Goal: Task Accomplishment & Management: Use online tool/utility

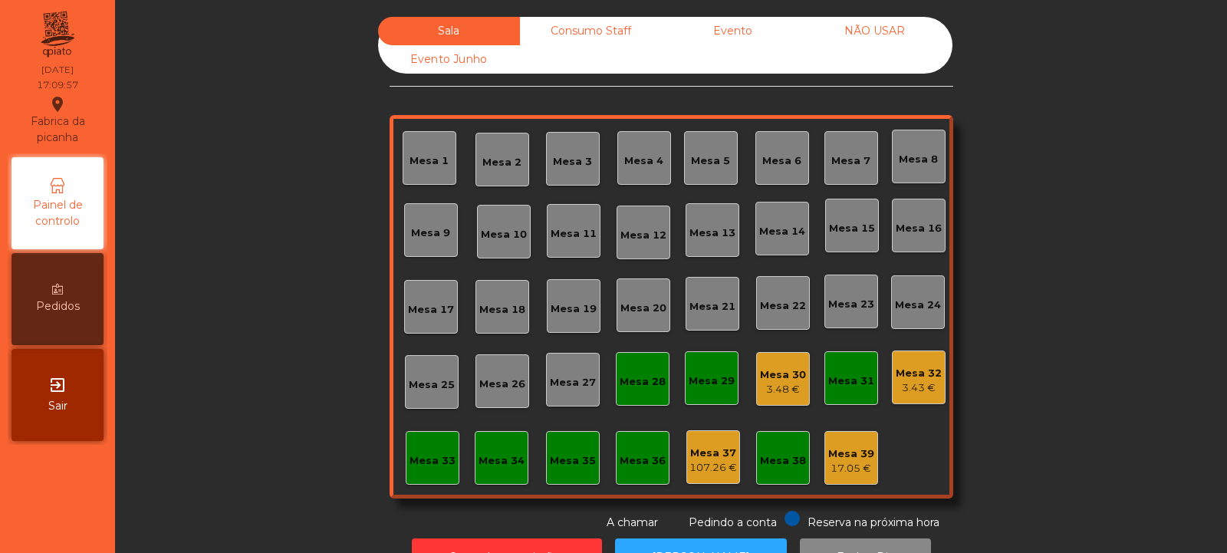
click at [770, 380] on div "Mesa 30" at bounding box center [783, 374] width 46 height 15
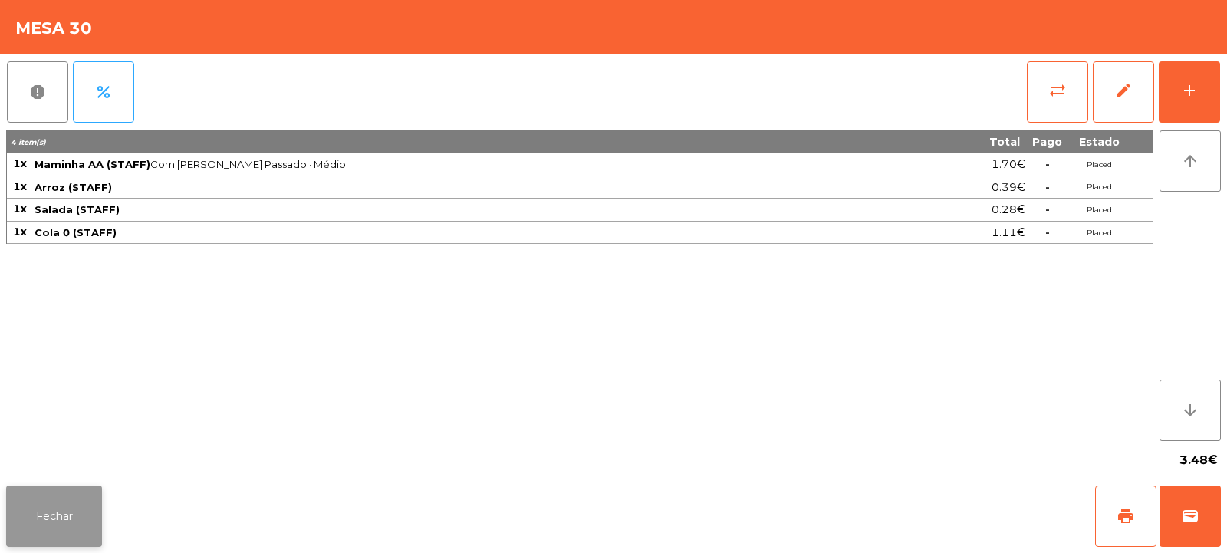
click at [57, 519] on button "Fechar" at bounding box center [54, 515] width 96 height 61
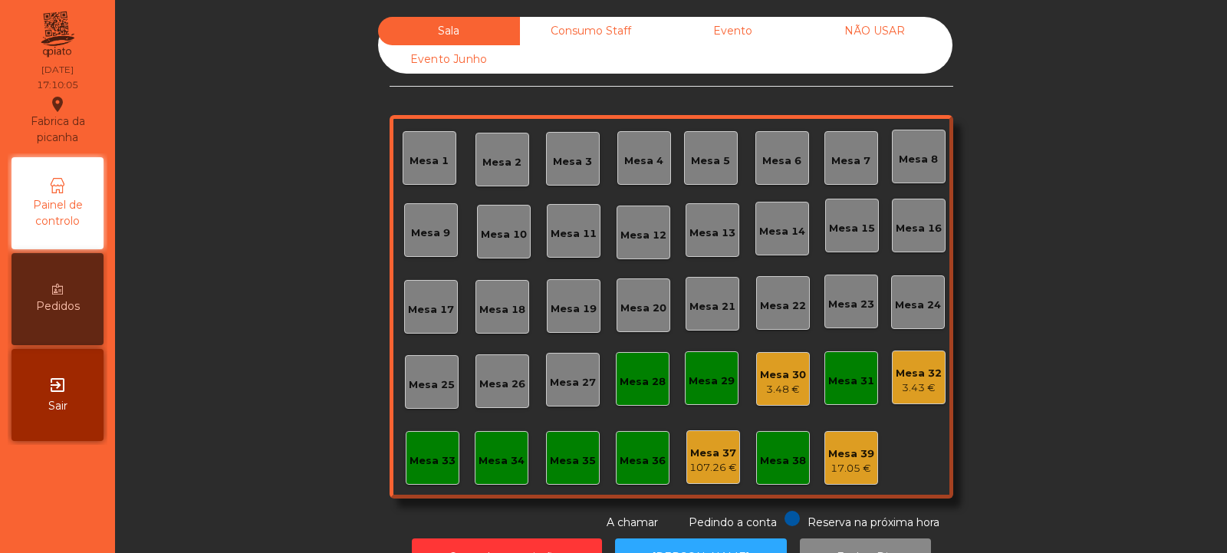
click at [915, 389] on div "3.43 €" at bounding box center [918, 387] width 46 height 15
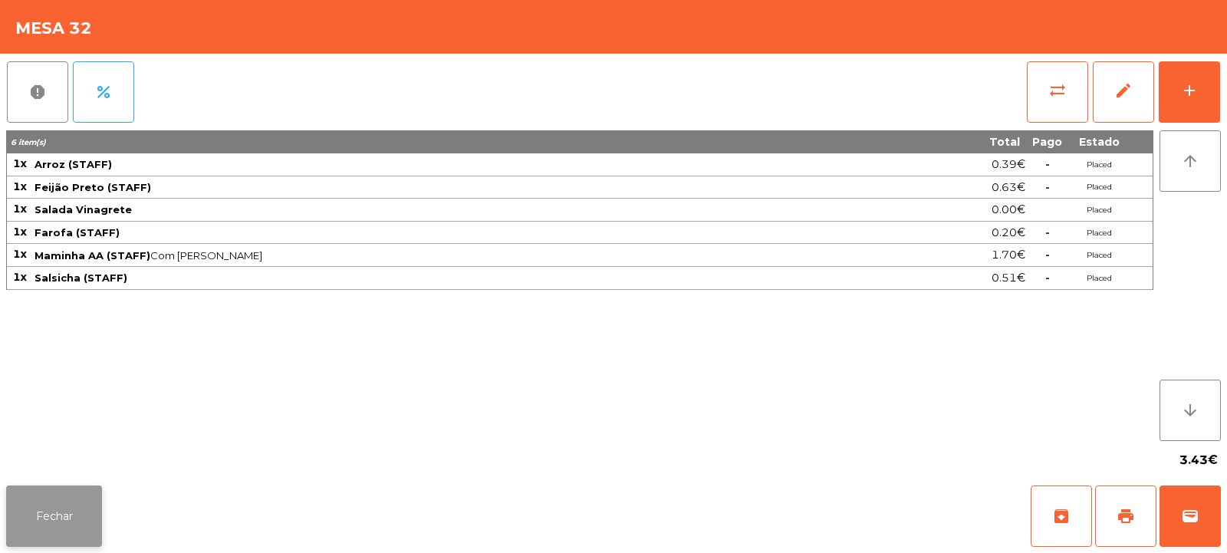
click at [44, 517] on button "Fechar" at bounding box center [54, 515] width 96 height 61
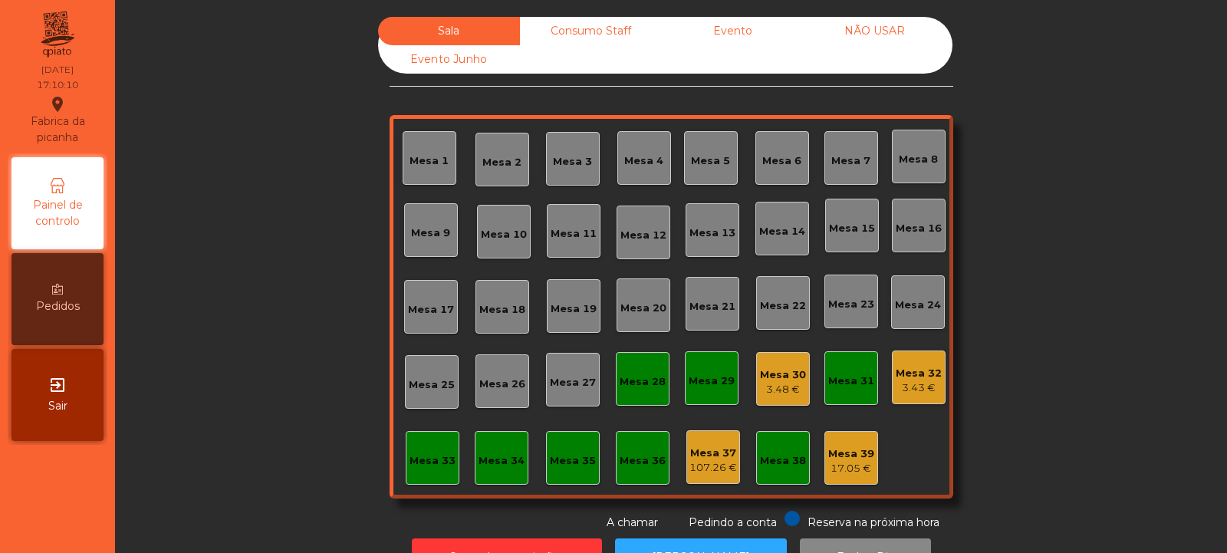
click at [770, 387] on div "3.48 €" at bounding box center [783, 389] width 46 height 15
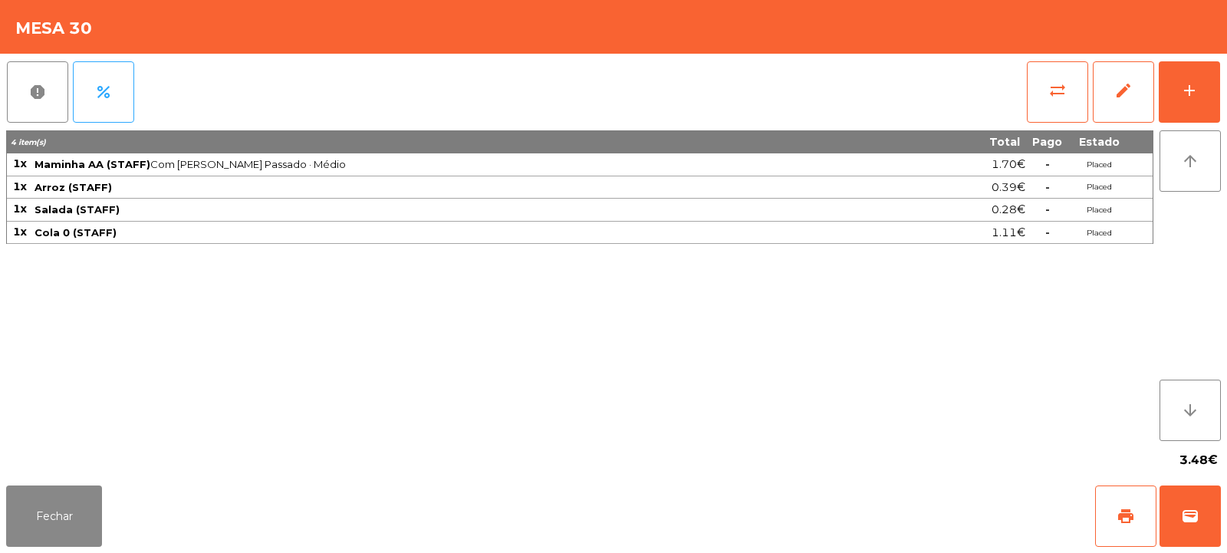
click at [492, 449] on div "3.48€" at bounding box center [613, 460] width 1214 height 38
click at [1057, 94] on span "sync_alt" at bounding box center [1057, 90] width 18 height 18
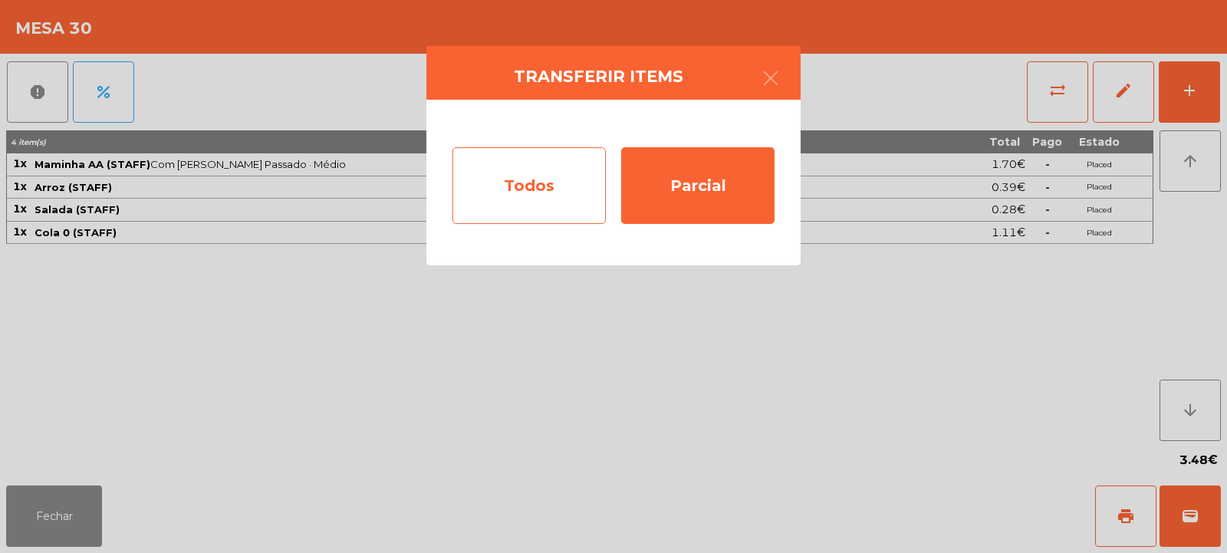
click at [549, 189] on div "Todos" at bounding box center [528, 185] width 153 height 77
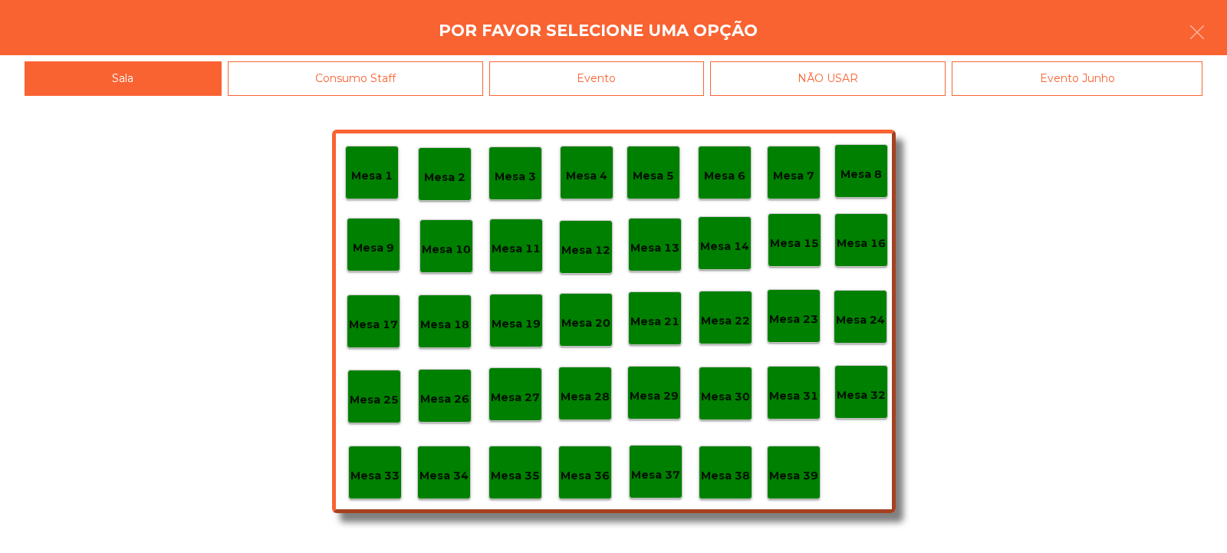
click at [447, 79] on div "Consumo Staff" at bounding box center [356, 78] width 256 height 34
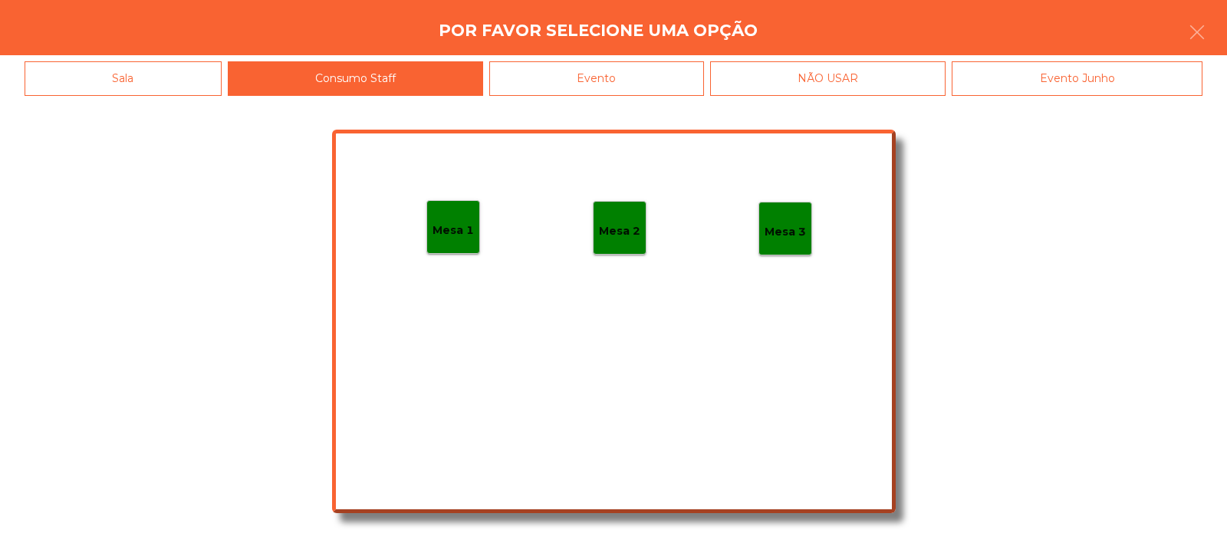
click at [455, 212] on div "Mesa 1" at bounding box center [453, 227] width 54 height 54
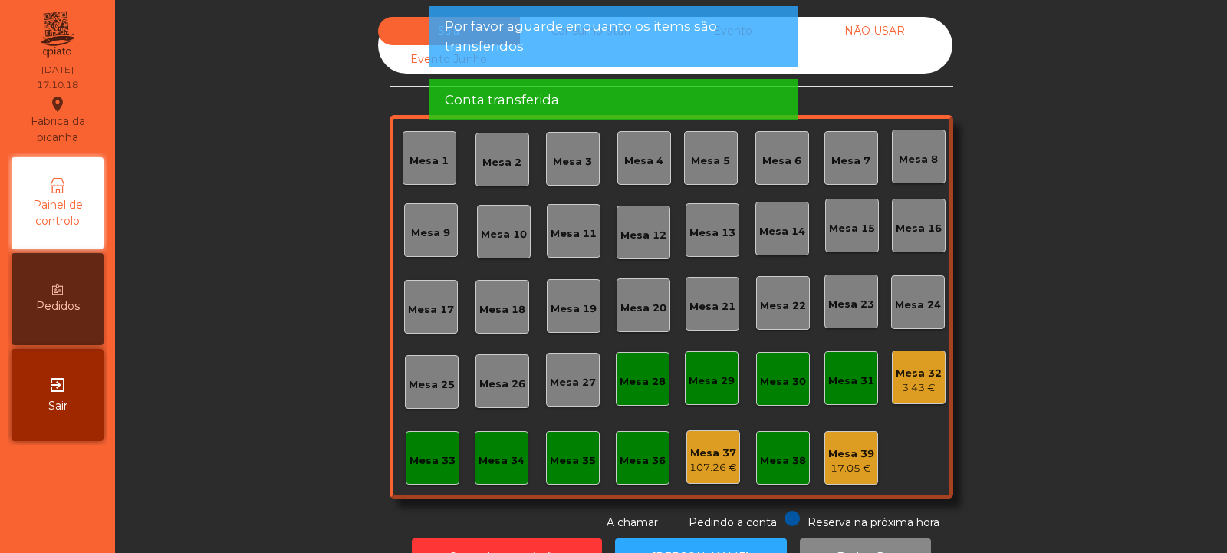
click at [923, 371] on div "Mesa 32" at bounding box center [918, 373] width 46 height 15
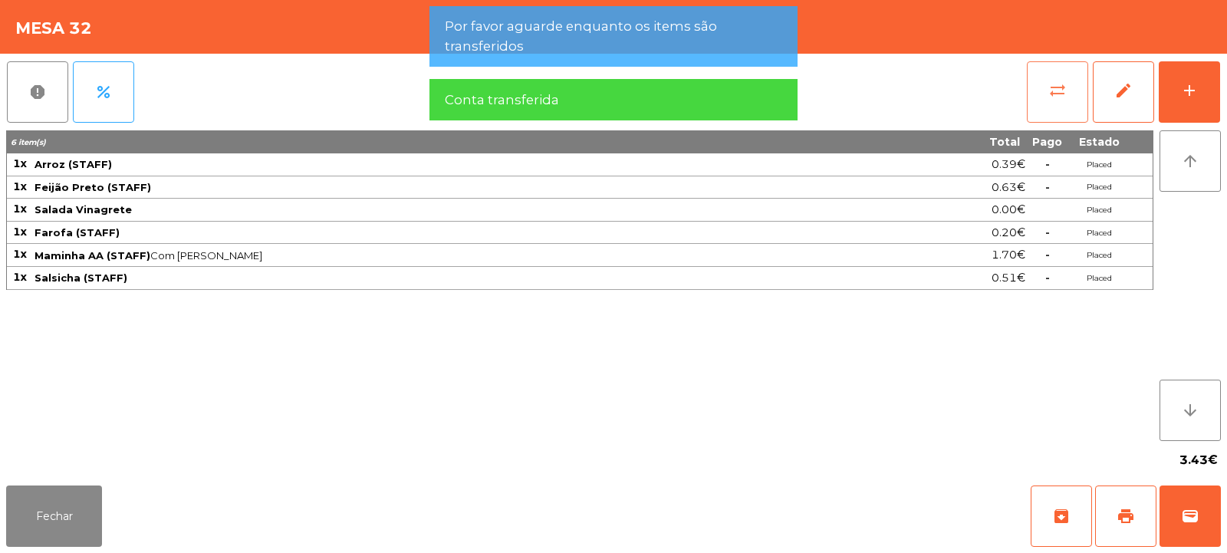
click at [1065, 98] on span "sync_alt" at bounding box center [1057, 90] width 18 height 18
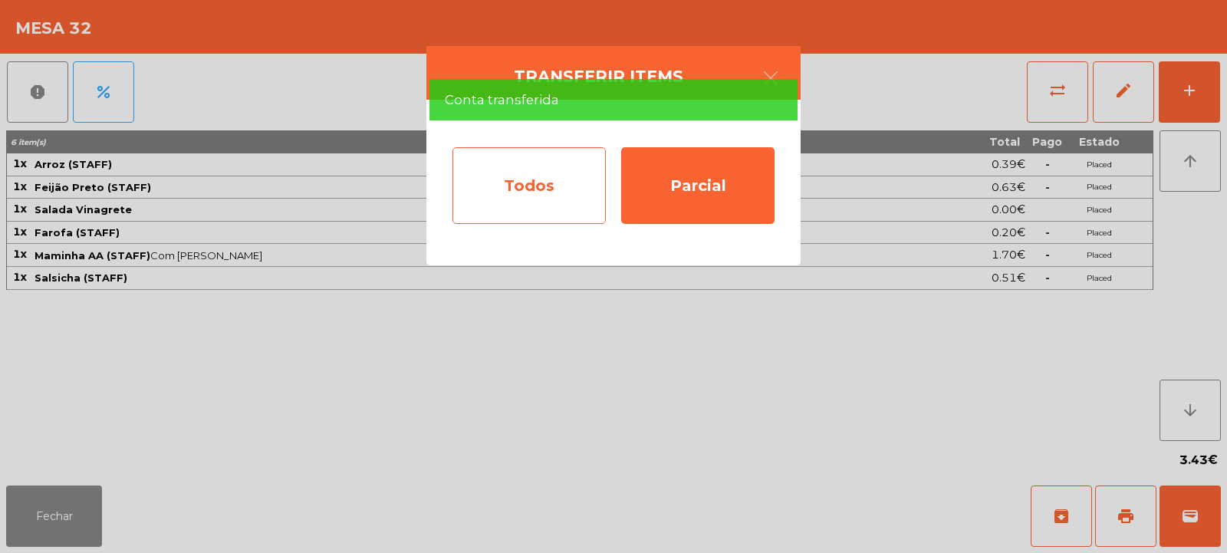
click at [558, 191] on div "Todos" at bounding box center [528, 185] width 153 height 77
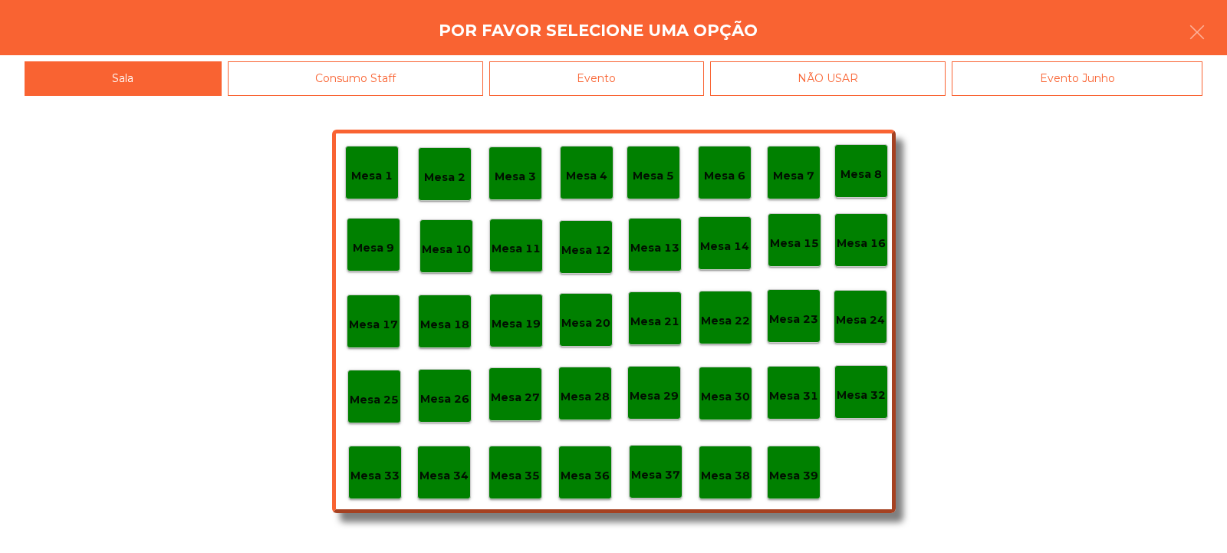
click at [423, 82] on div "Consumo Staff" at bounding box center [356, 78] width 256 height 34
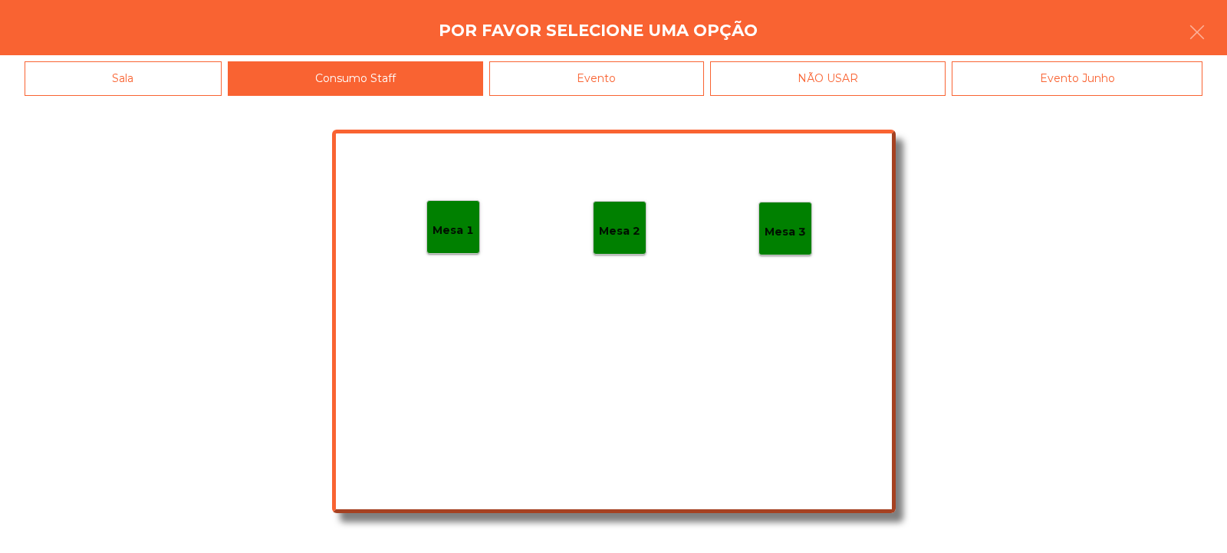
click at [630, 225] on p "Mesa 2" at bounding box center [619, 231] width 41 height 18
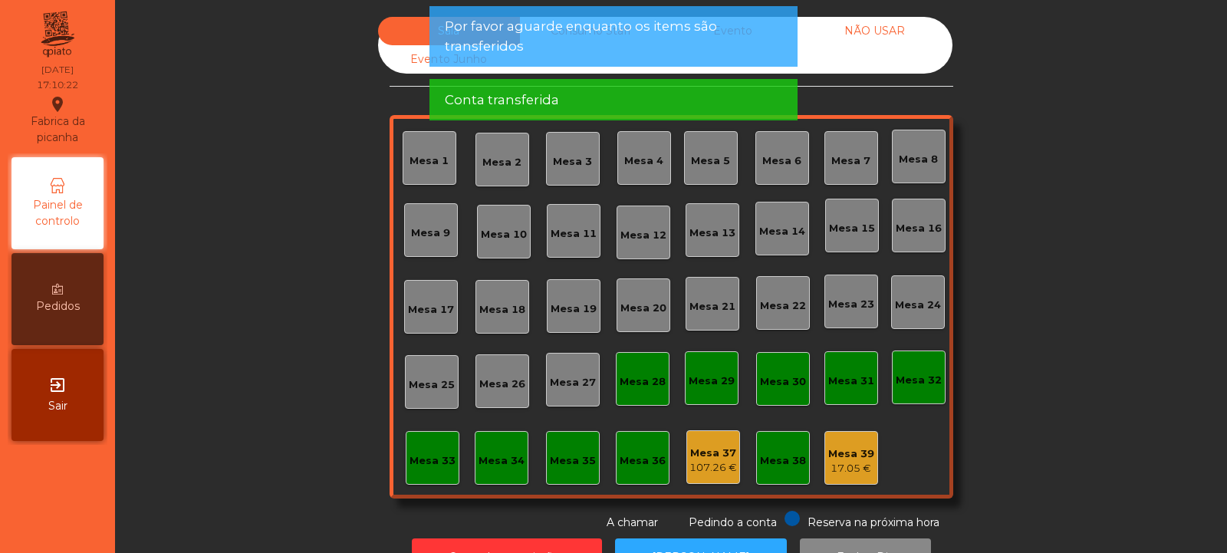
click at [885, 31] on div "NÃO USAR" at bounding box center [874, 31] width 142 height 28
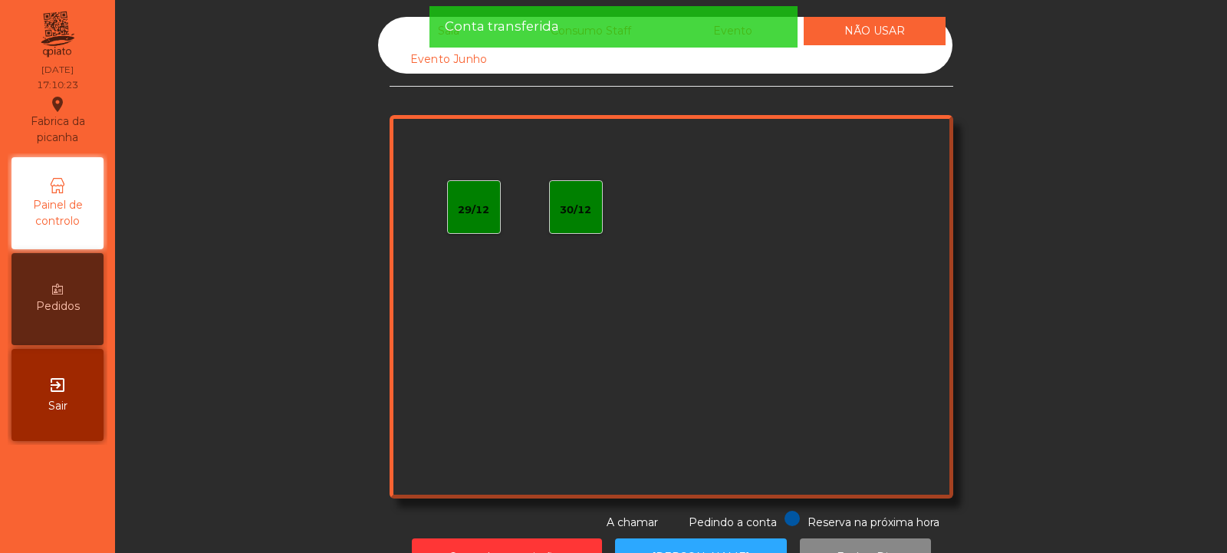
click at [758, 35] on div "Conta transferida" at bounding box center [613, 26] width 337 height 19
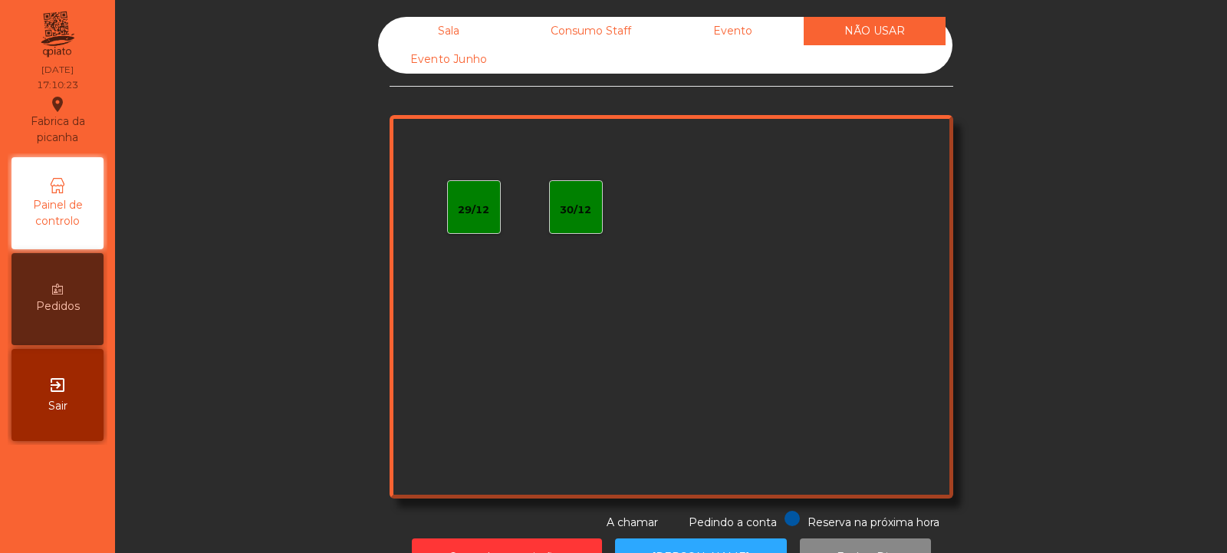
click at [751, 33] on div "Evento" at bounding box center [733, 31] width 142 height 28
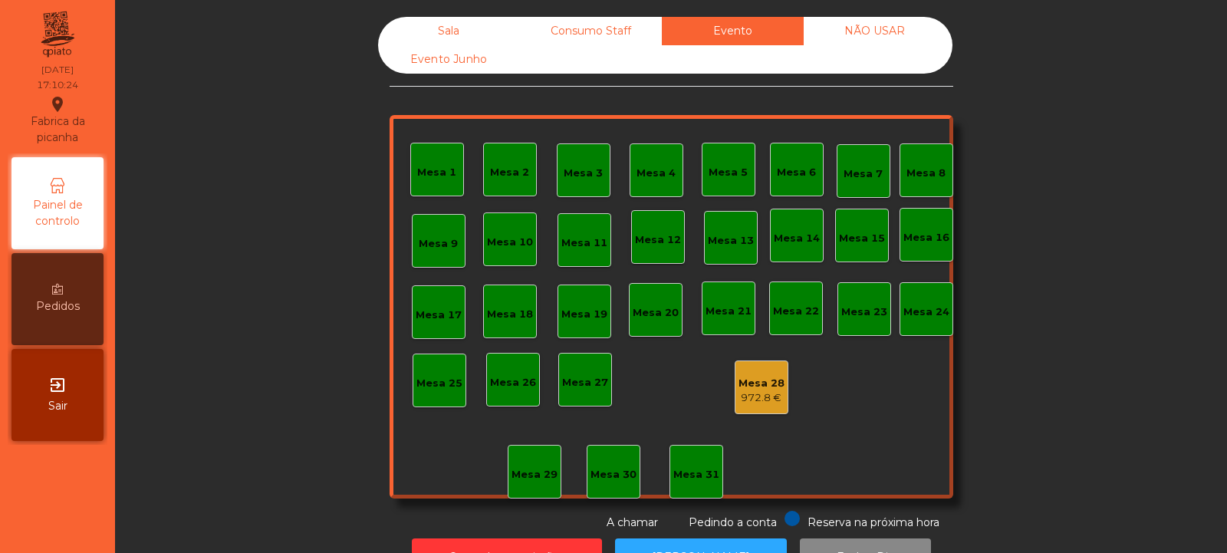
click at [636, 28] on div "Consumo Staff" at bounding box center [591, 31] width 142 height 28
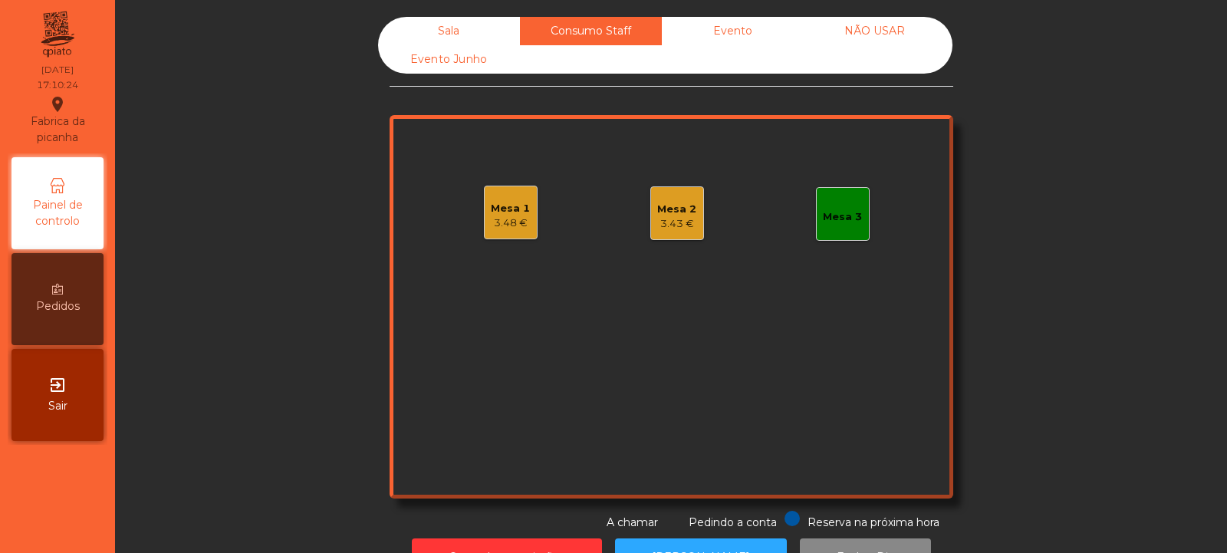
click at [484, 61] on div "Evento Junho" at bounding box center [449, 59] width 142 height 28
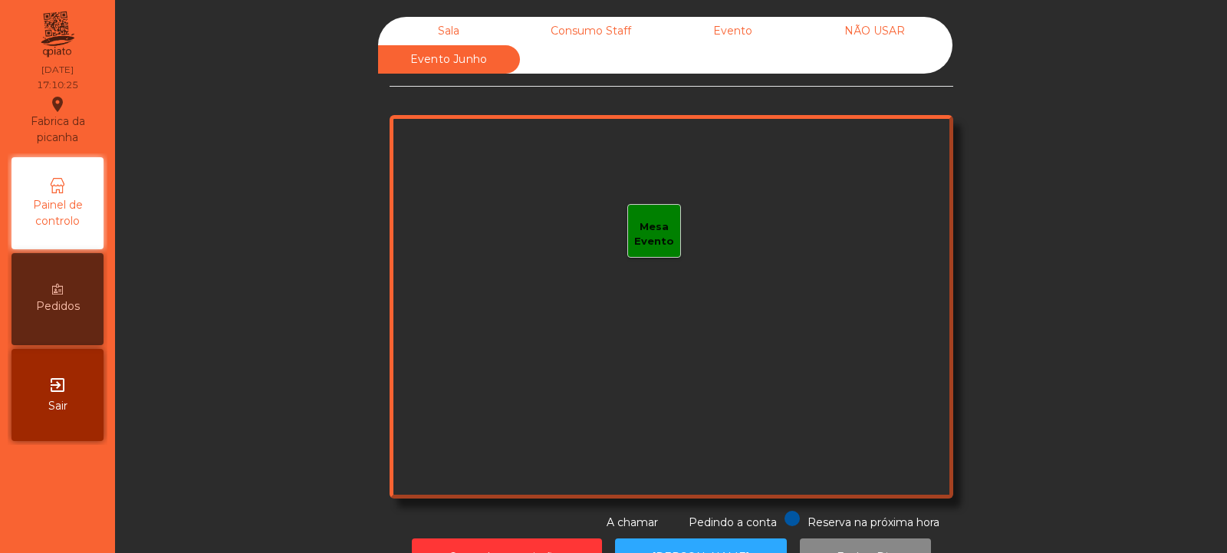
click at [455, 29] on div "Sala" at bounding box center [449, 31] width 142 height 28
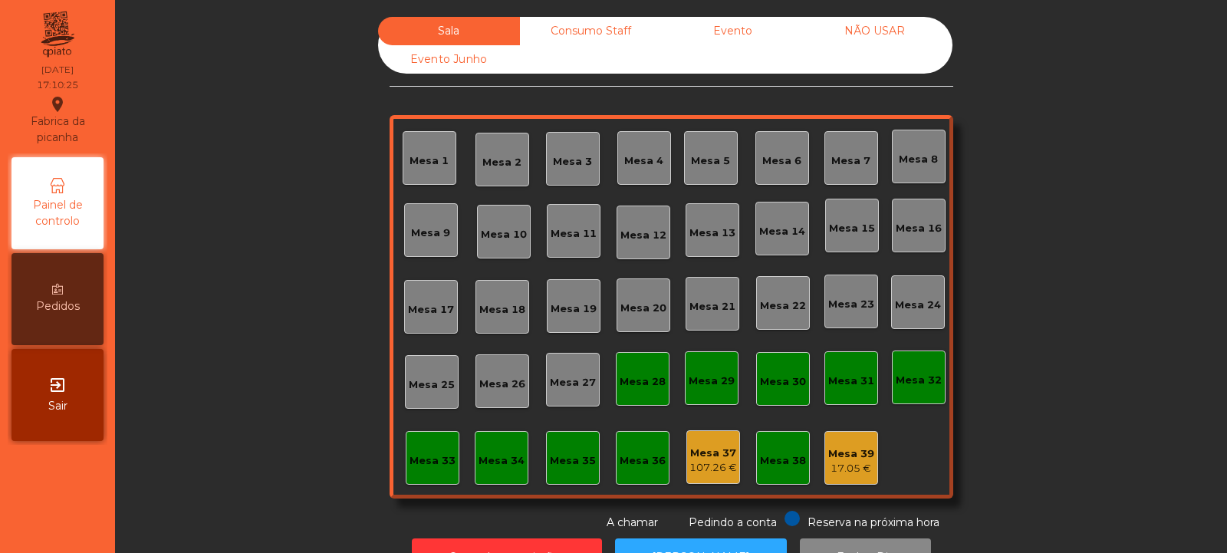
click at [582, 18] on div "Consumo Staff" at bounding box center [591, 31] width 142 height 28
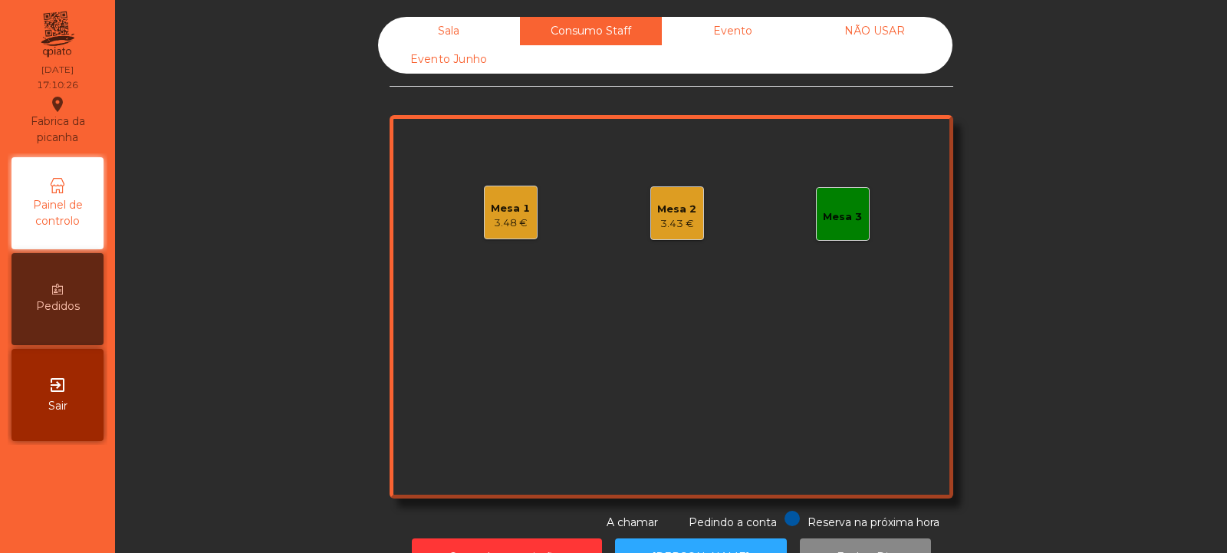
click at [716, 28] on div "Evento" at bounding box center [733, 31] width 142 height 28
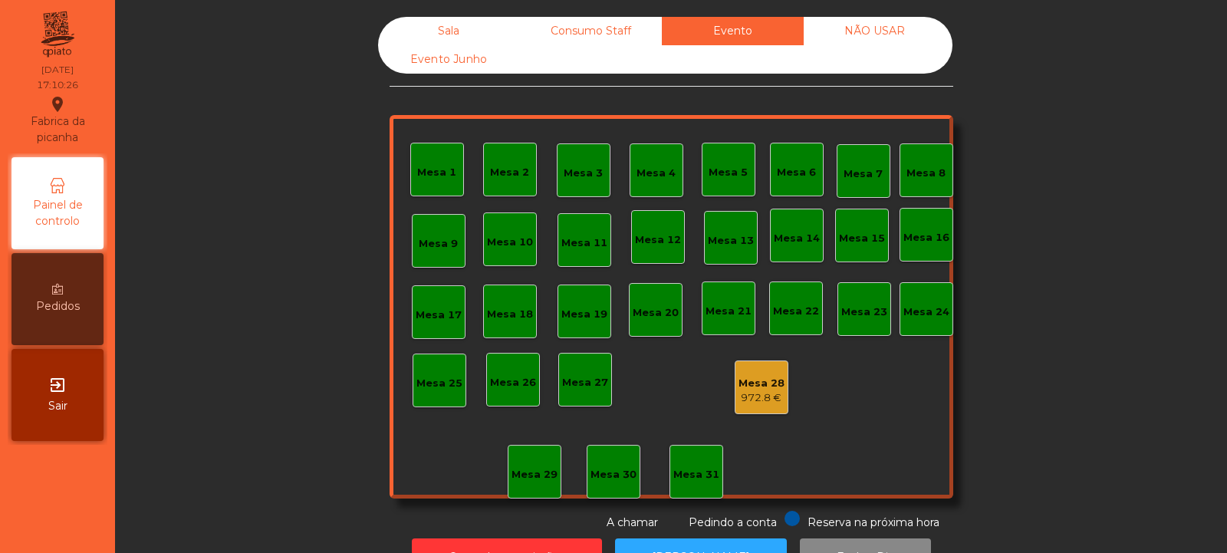
click at [879, 40] on div "NÃO USAR" at bounding box center [874, 31] width 142 height 28
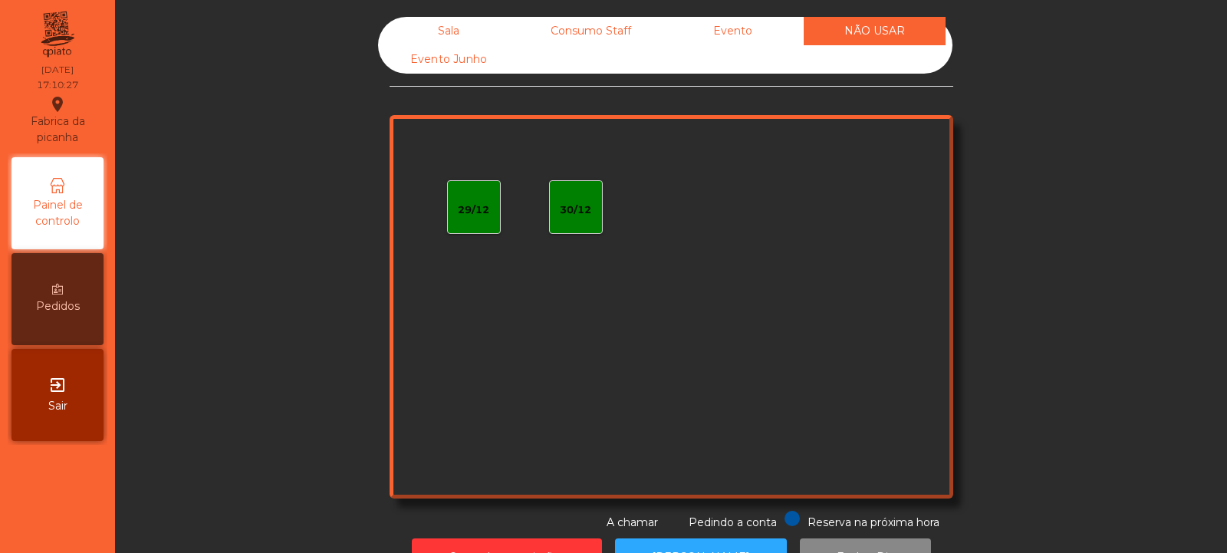
click at [617, 28] on div "Consumo Staff" at bounding box center [591, 31] width 142 height 28
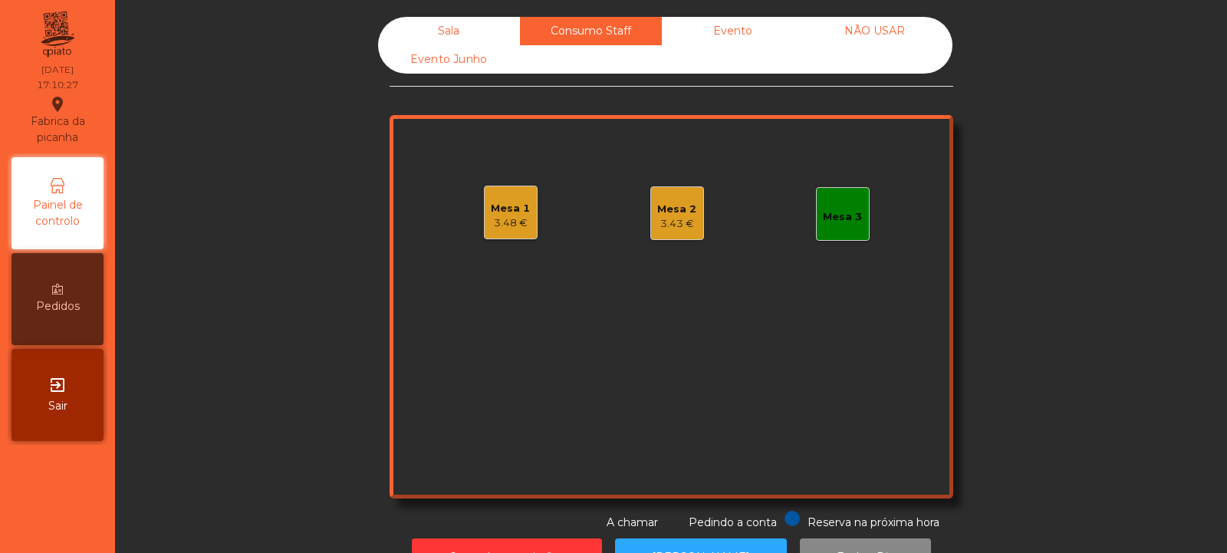
click at [474, 28] on div "Sala" at bounding box center [449, 31] width 142 height 28
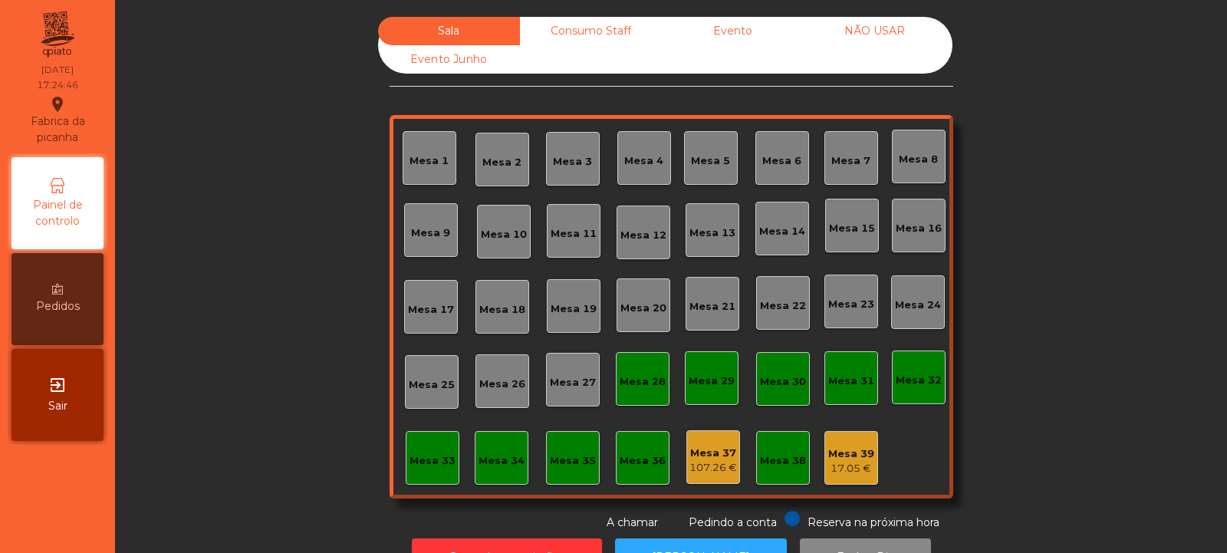
click at [742, 35] on div "Evento" at bounding box center [733, 31] width 142 height 28
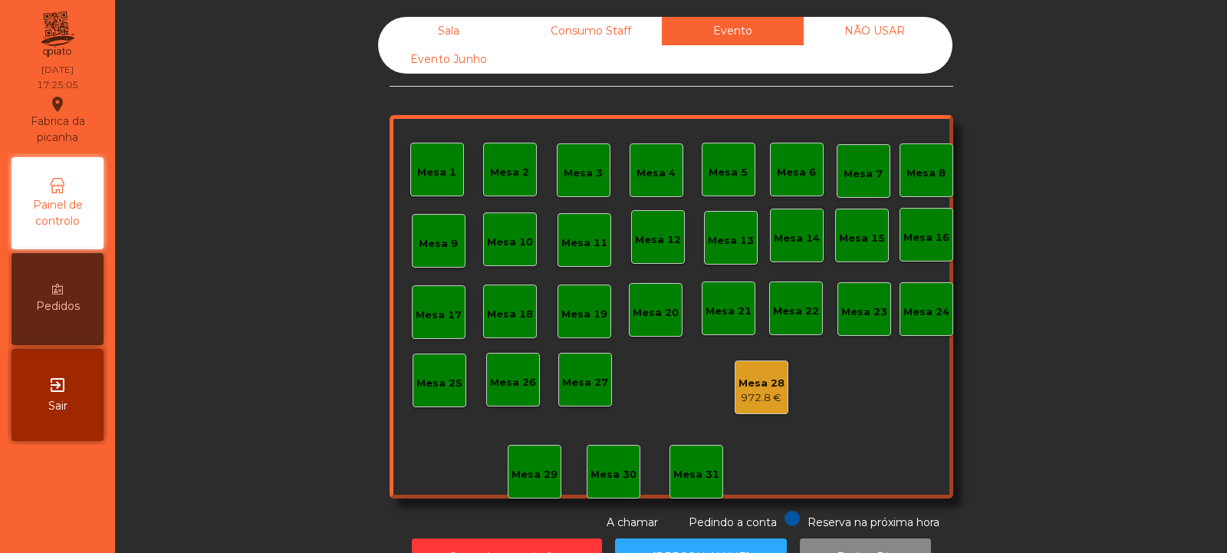
click at [615, 28] on div "Consumo Staff" at bounding box center [591, 31] width 142 height 28
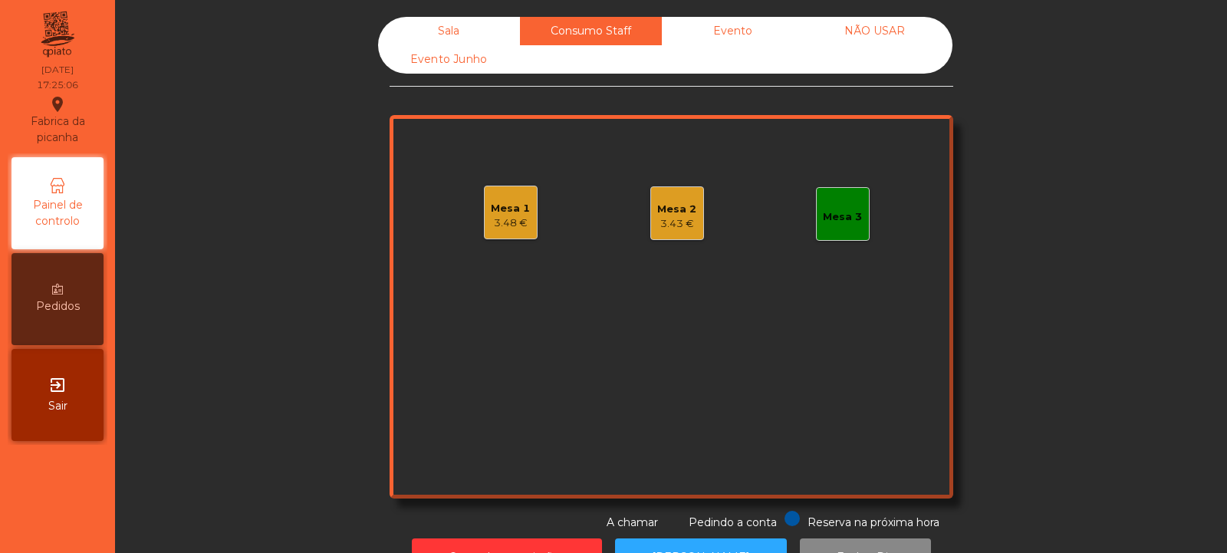
click at [491, 51] on div "Evento Junho" at bounding box center [449, 59] width 142 height 28
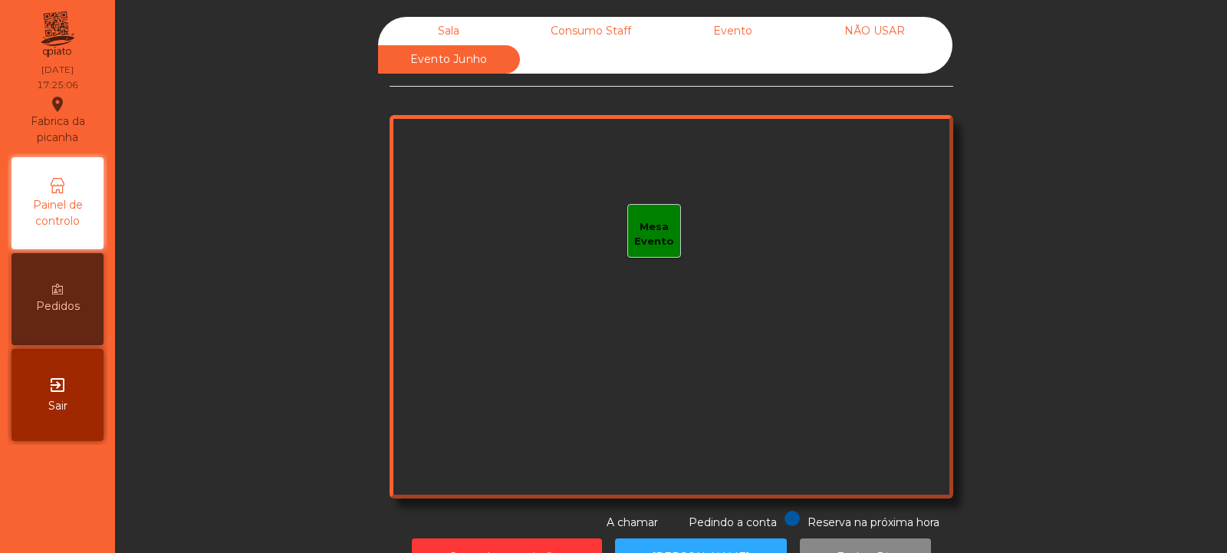
click at [475, 27] on div "Sala" at bounding box center [449, 31] width 142 height 28
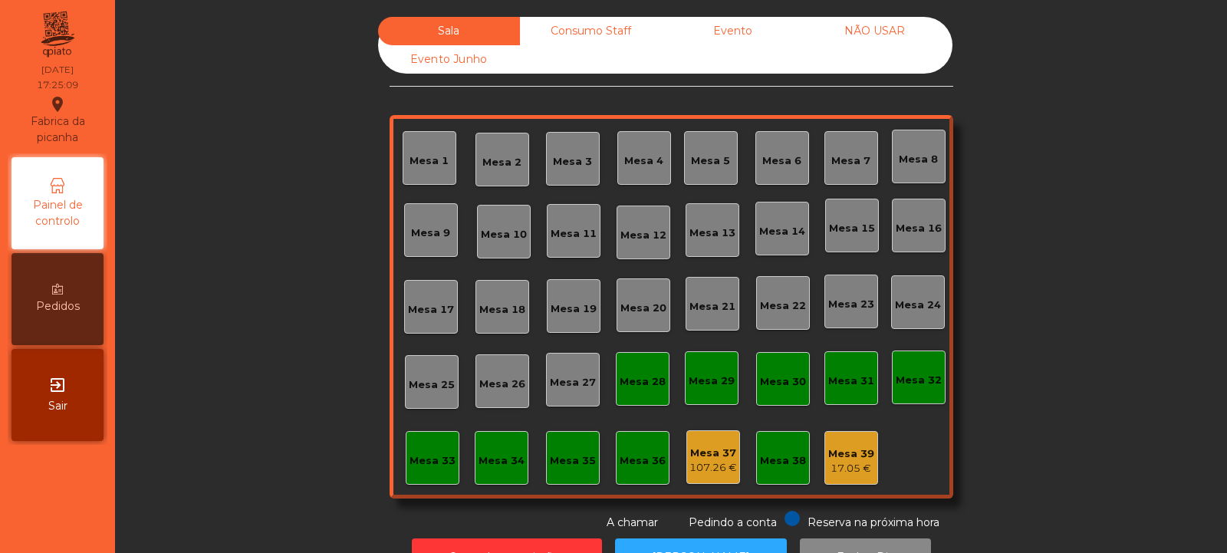
scroll to position [51, 0]
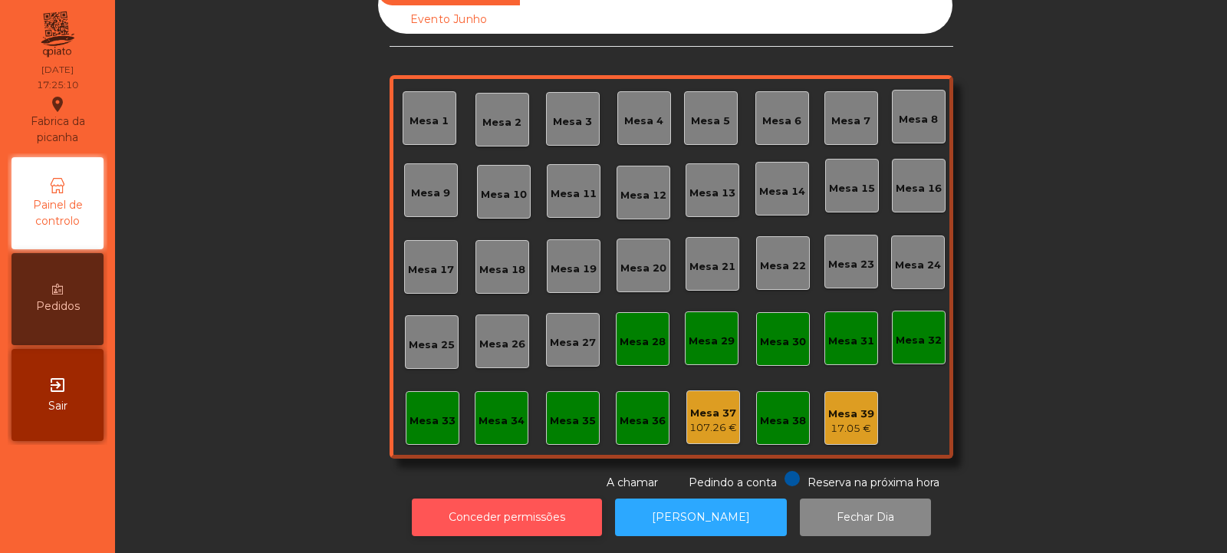
click at [572, 507] on button "Conceder permissões" at bounding box center [507, 517] width 190 height 38
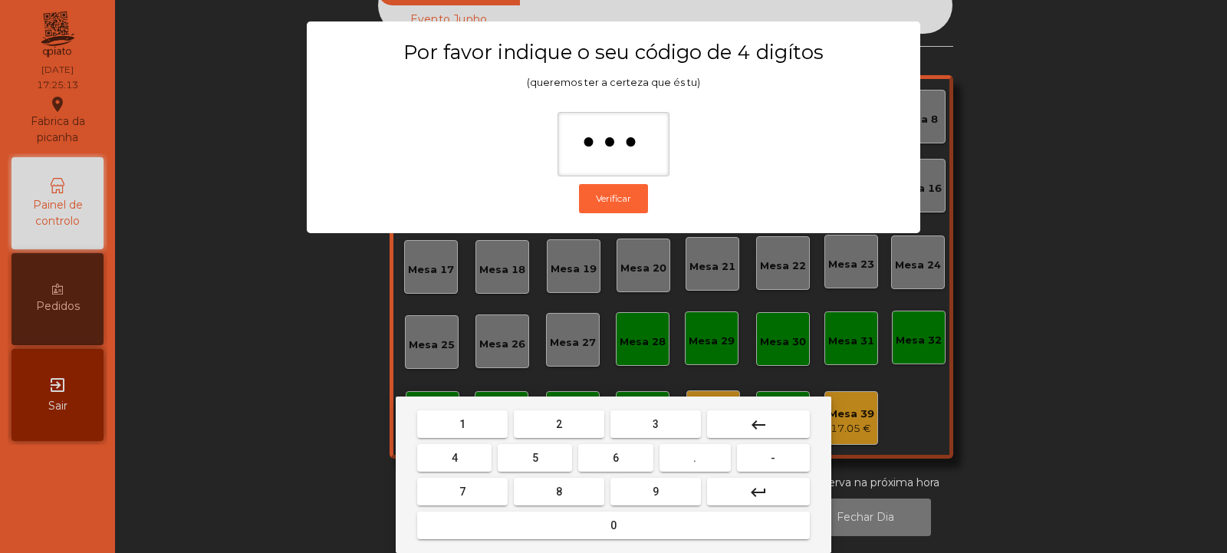
type input "****"
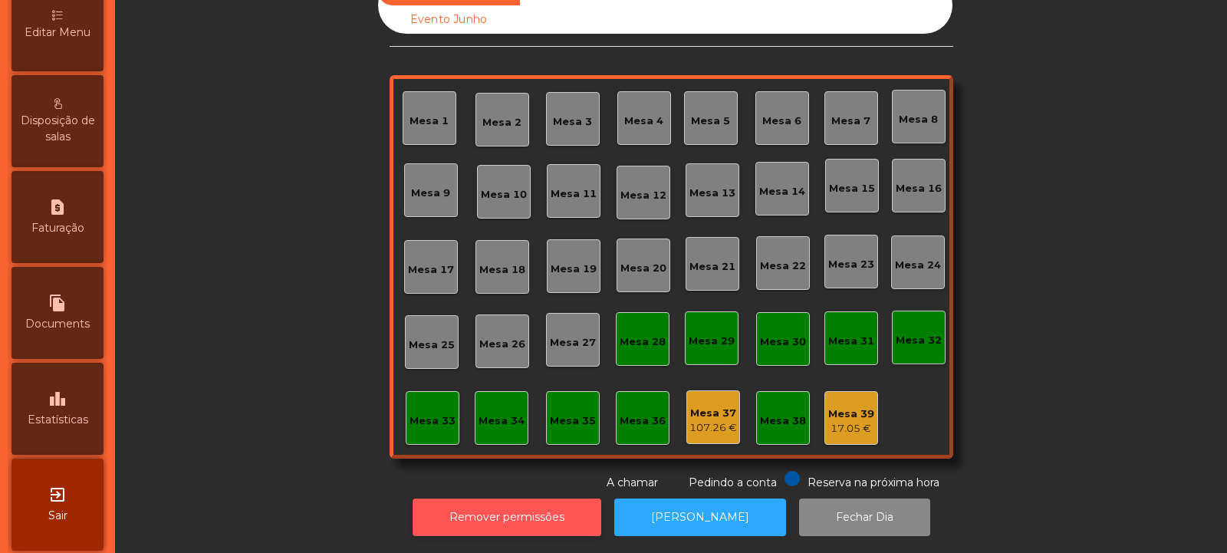
scroll to position [376, 0]
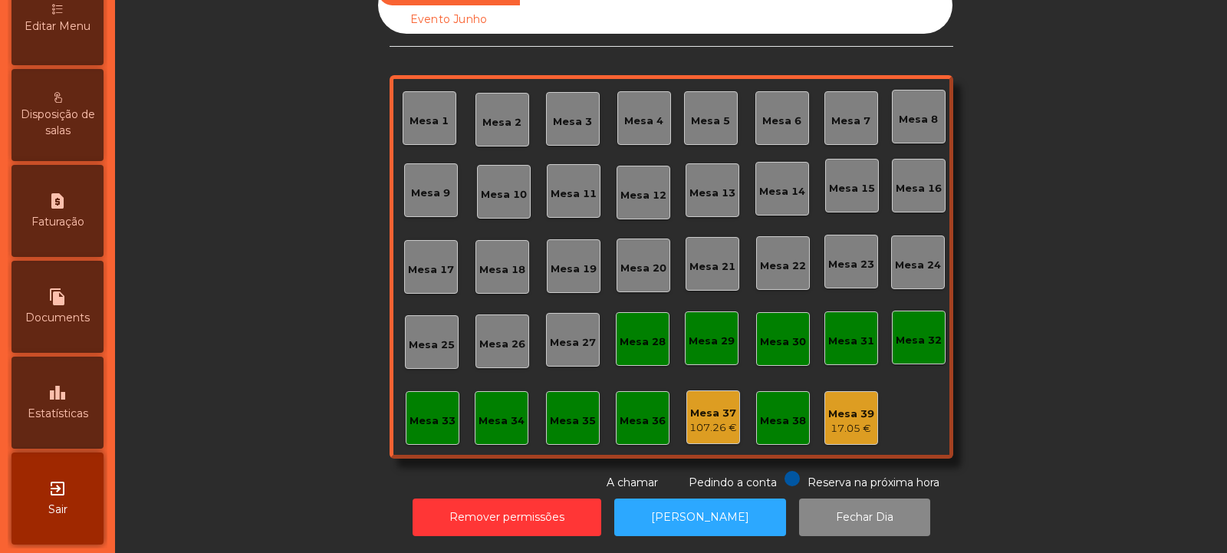
click at [59, 388] on icon "leaderboard" at bounding box center [57, 392] width 18 height 18
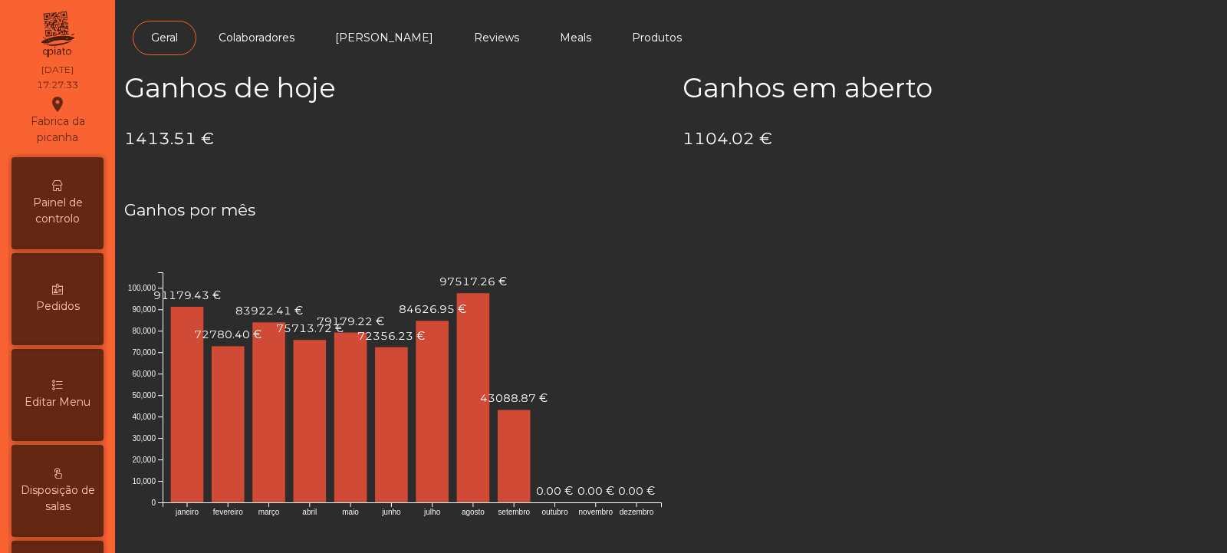
click at [70, 202] on span "Painel de controlo" at bounding box center [57, 211] width 84 height 32
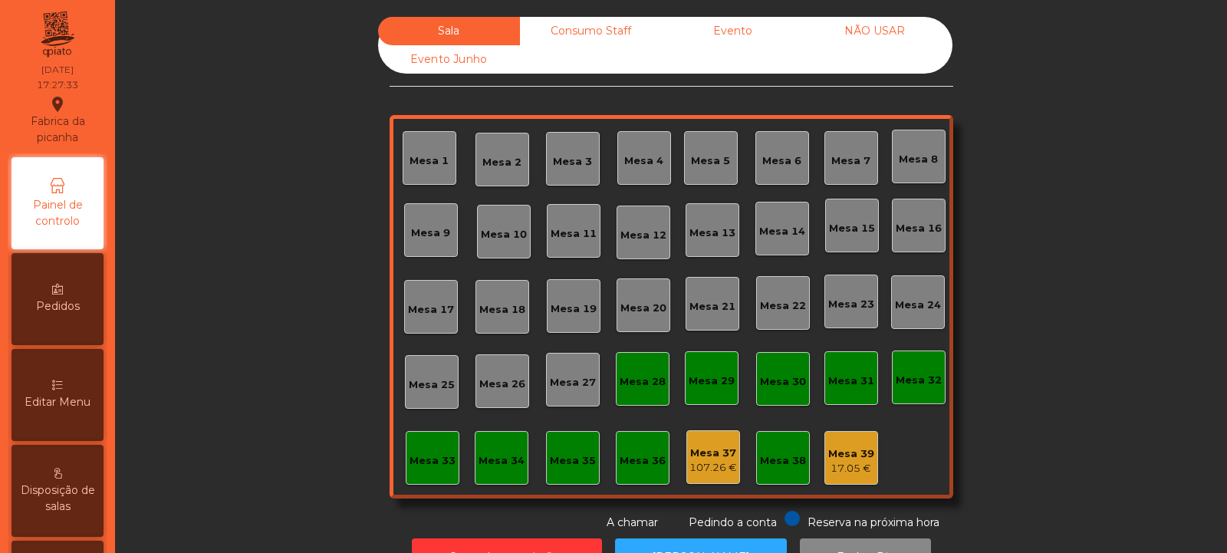
scroll to position [51, 0]
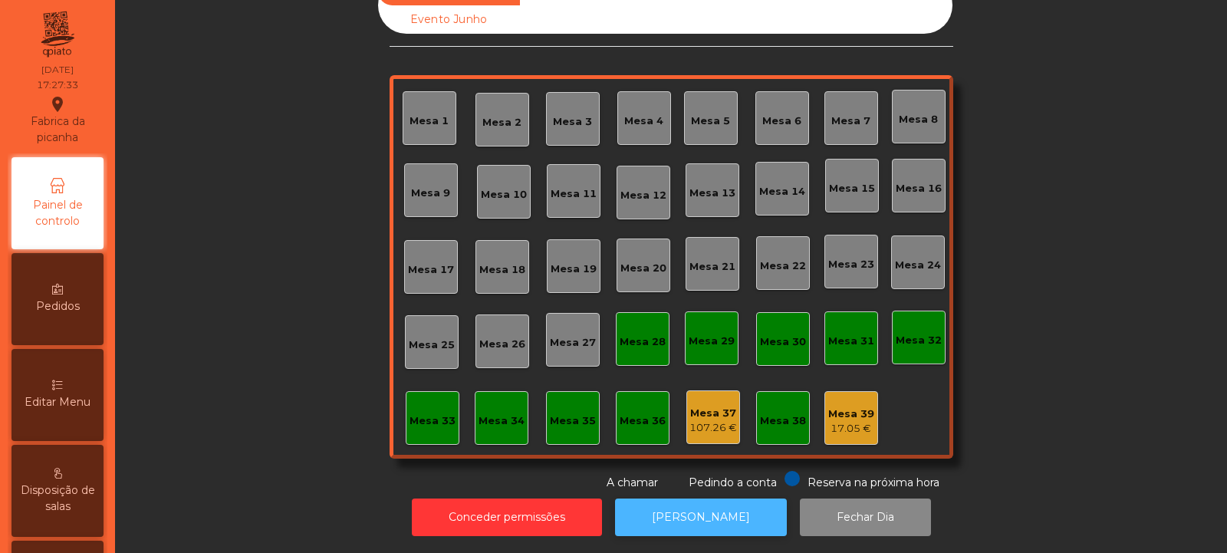
click at [674, 499] on button "[PERSON_NAME]" at bounding box center [701, 517] width 172 height 38
